Goal: Find specific page/section: Find specific page/section

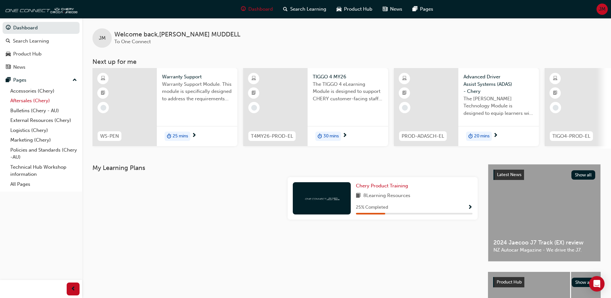
click at [30, 101] on link "Aftersales (Chery)" at bounding box center [44, 101] width 72 height 10
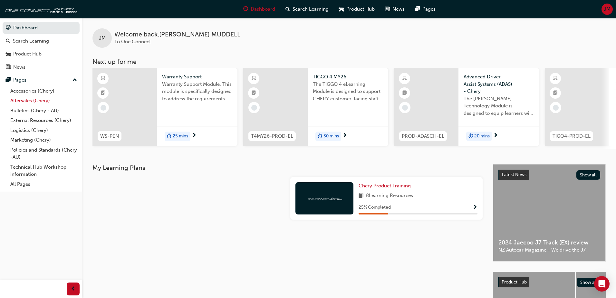
click at [30, 101] on link "Aftersales (Chery)" at bounding box center [44, 101] width 72 height 10
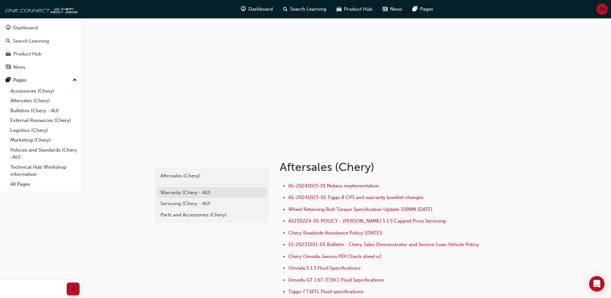
click at [182, 191] on div "Warranty (Chery - AU)" at bounding box center [211, 192] width 103 height 7
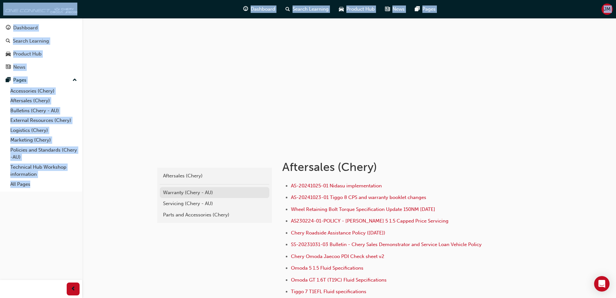
click at [182, 191] on div "chery-aftersales Aftersales (Chery) Warranty (Chery - AU) Servicing (Chery - AU…" at bounding box center [308, 191] width 616 height 382
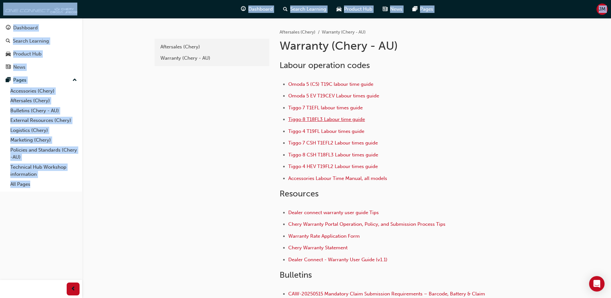
click at [309, 119] on span "Tiggo 8 T18FL3 Labour time guide" at bounding box center [326, 119] width 77 height 6
